Goal: Check status: Check status

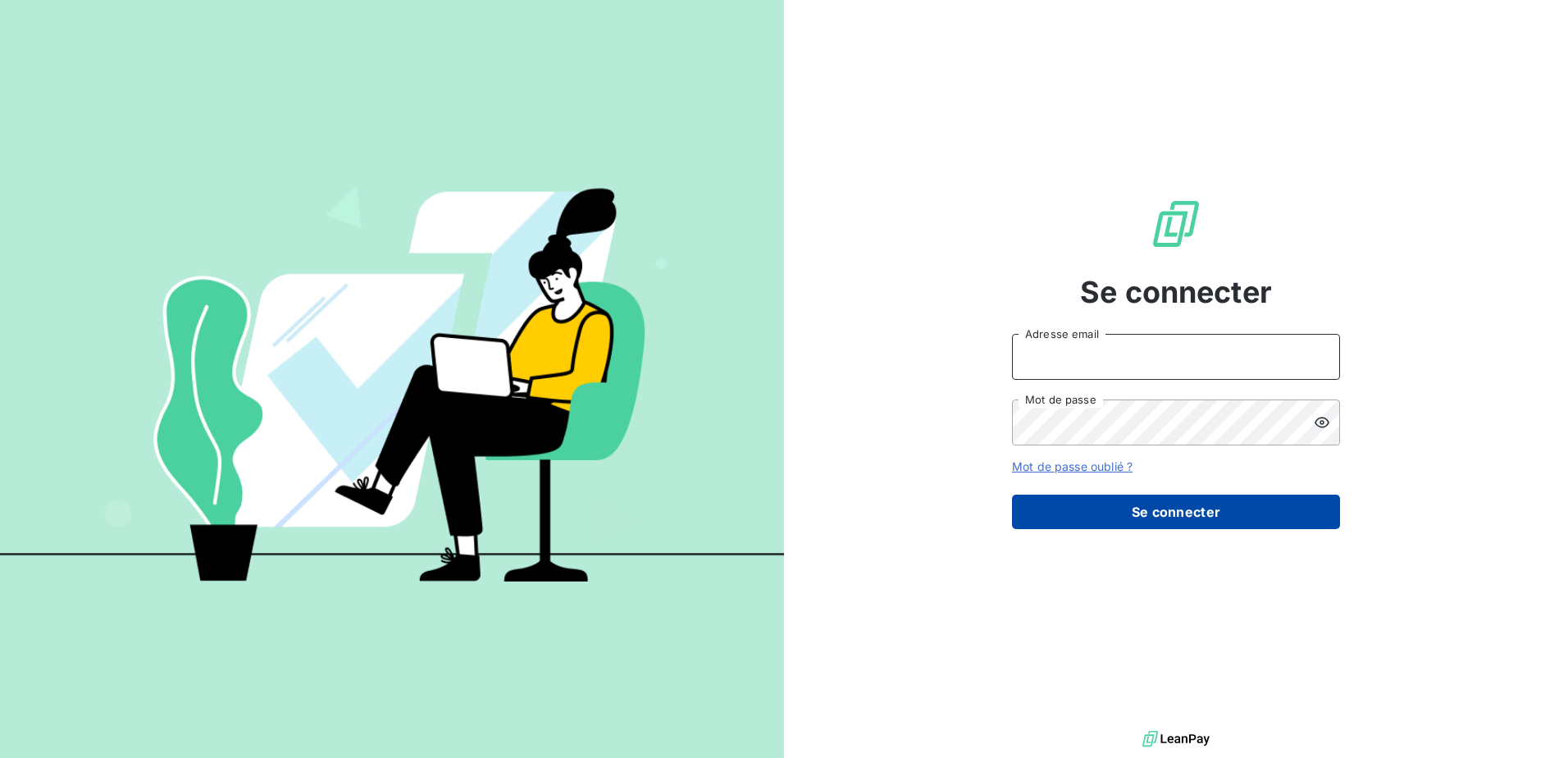
type input "[PERSON_NAME][EMAIL_ADDRESS][DOMAIN_NAME]"
click at [1153, 510] on button "Se connecter" at bounding box center [1176, 511] width 328 height 34
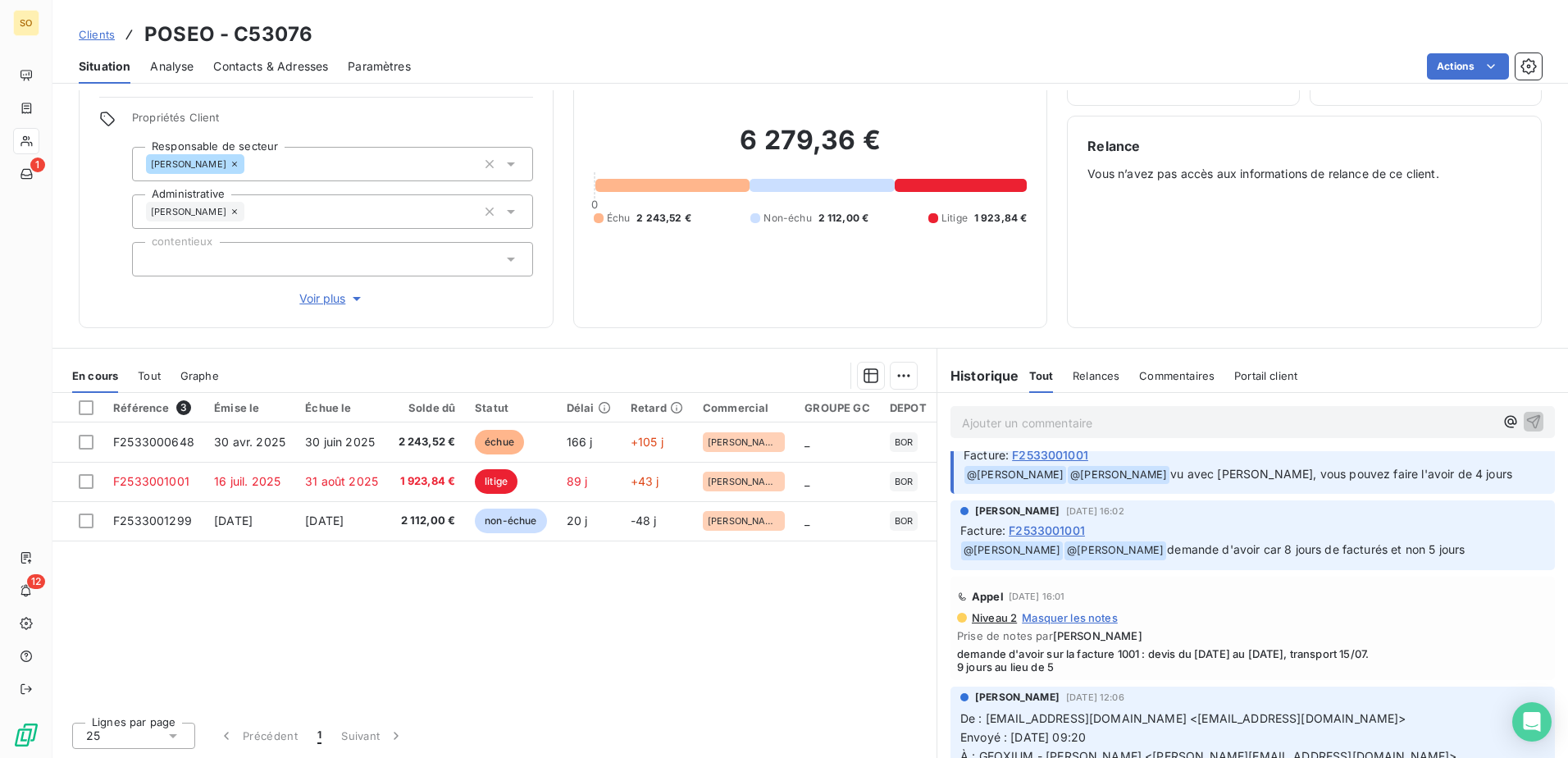
scroll to position [246, 0]
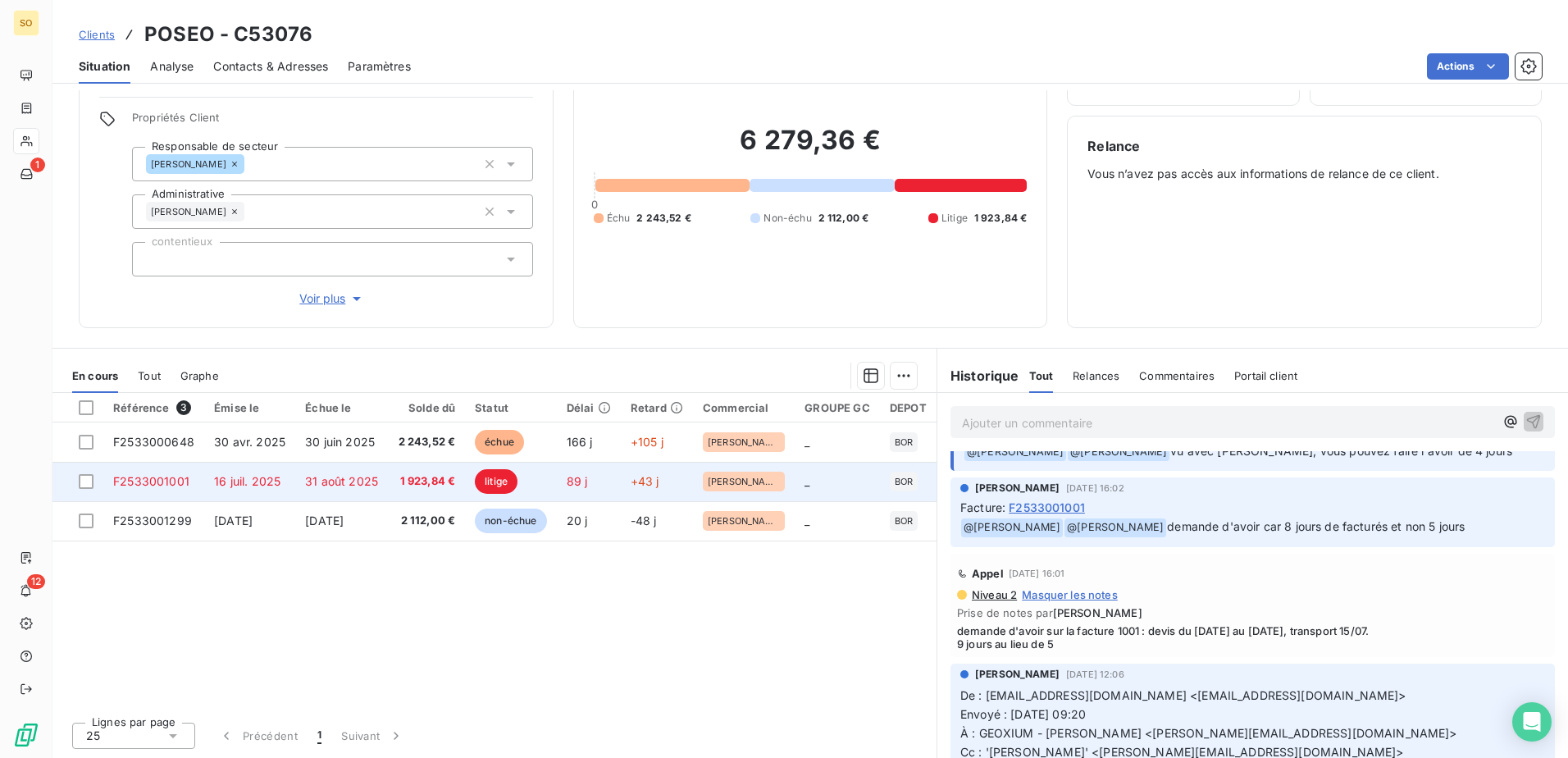
click at [283, 482] on td "16 juil. 2025" at bounding box center [249, 481] width 91 height 39
